Goal: Use online tool/utility: Use online tool/utility

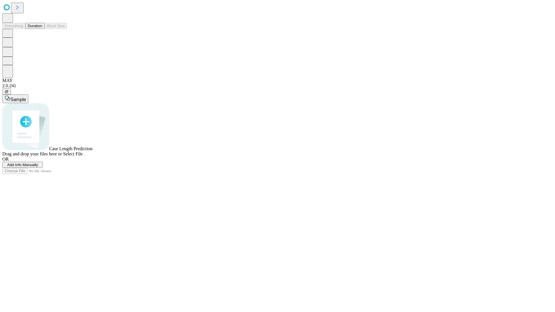
click at [42, 29] on button "Duration" at bounding box center [34, 26] width 19 height 6
click at [38, 167] on span "Add Info Manually" at bounding box center [22, 165] width 31 height 4
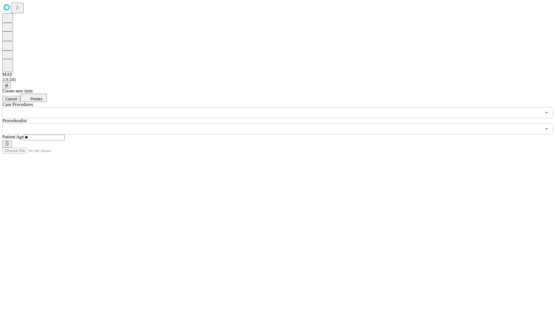
type input "**"
click at [282, 123] on input "text" at bounding box center [271, 128] width 539 height 11
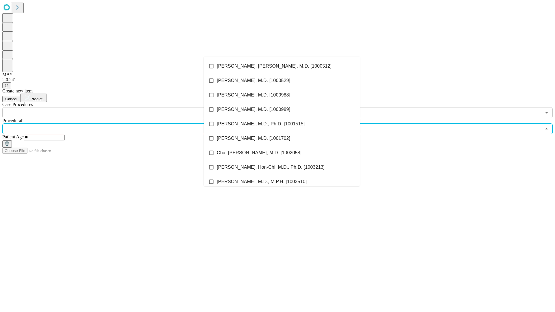
click at [282, 66] on li "[PERSON_NAME], [PERSON_NAME], M.D. [1000512]" at bounding box center [282, 66] width 156 height 14
click at [121, 107] on input "text" at bounding box center [271, 112] width 539 height 11
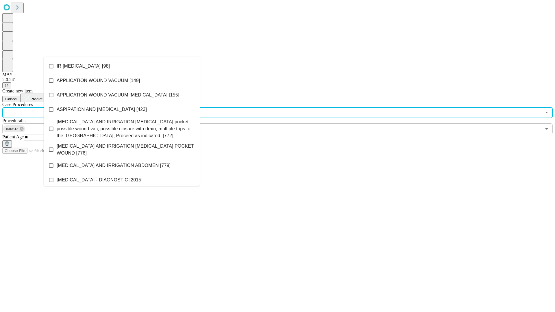
click at [122, 66] on li "IR [MEDICAL_DATA] [98]" at bounding box center [122, 66] width 156 height 14
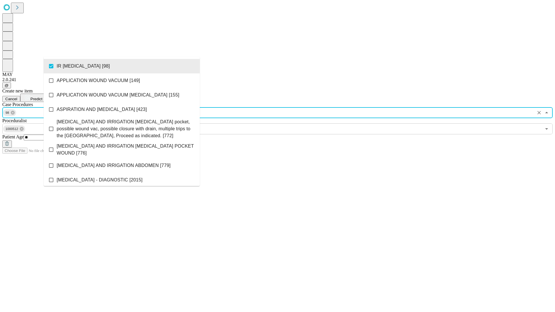
click at [42, 97] on span "Predict" at bounding box center [36, 99] width 12 height 4
